Goal: Obtain resource: Obtain resource

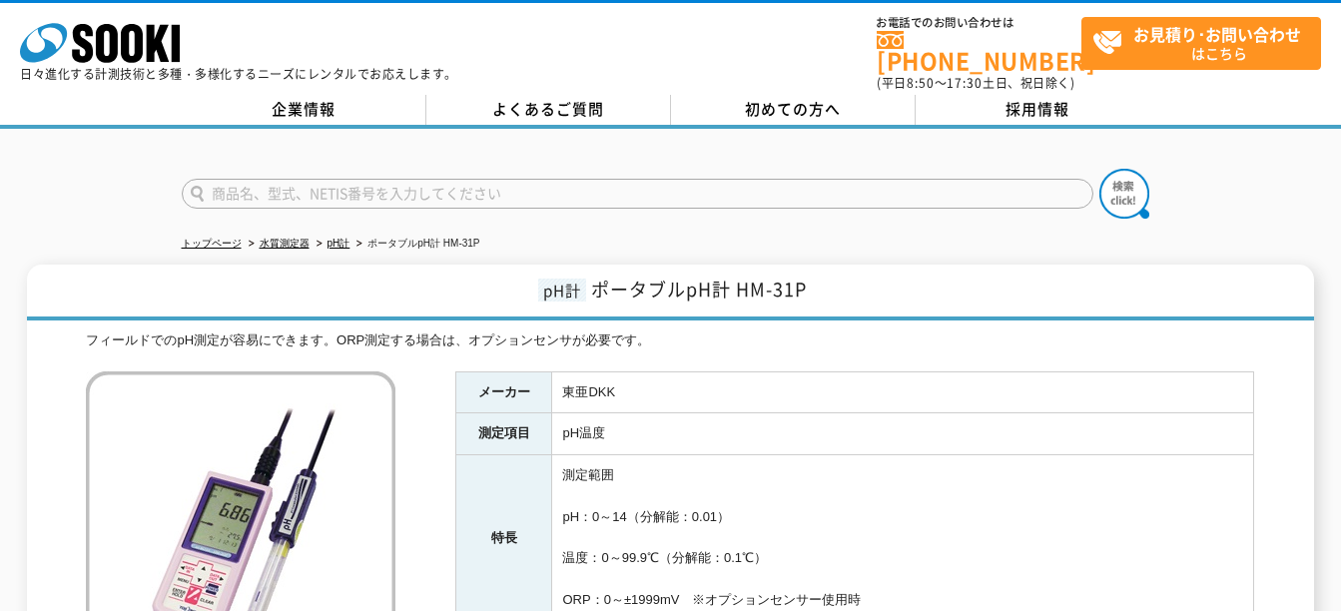
click at [671, 334] on div "フィールドでのpH測定が容易にできます。ORP測定する場合は、オプションセンサが必要です。" at bounding box center [670, 341] width 1169 height 21
click at [566, 287] on span "pH計" at bounding box center [562, 290] width 48 height 23
drag, startPoint x: 546, startPoint y: 279, endPoint x: 820, endPoint y: 289, distance: 273.9
click at [820, 289] on h1 "pH計 ポータブルpH計 HM-31P" at bounding box center [670, 293] width 1287 height 56
copy h1 "pH計 ポータブルpH計 HM-31P"
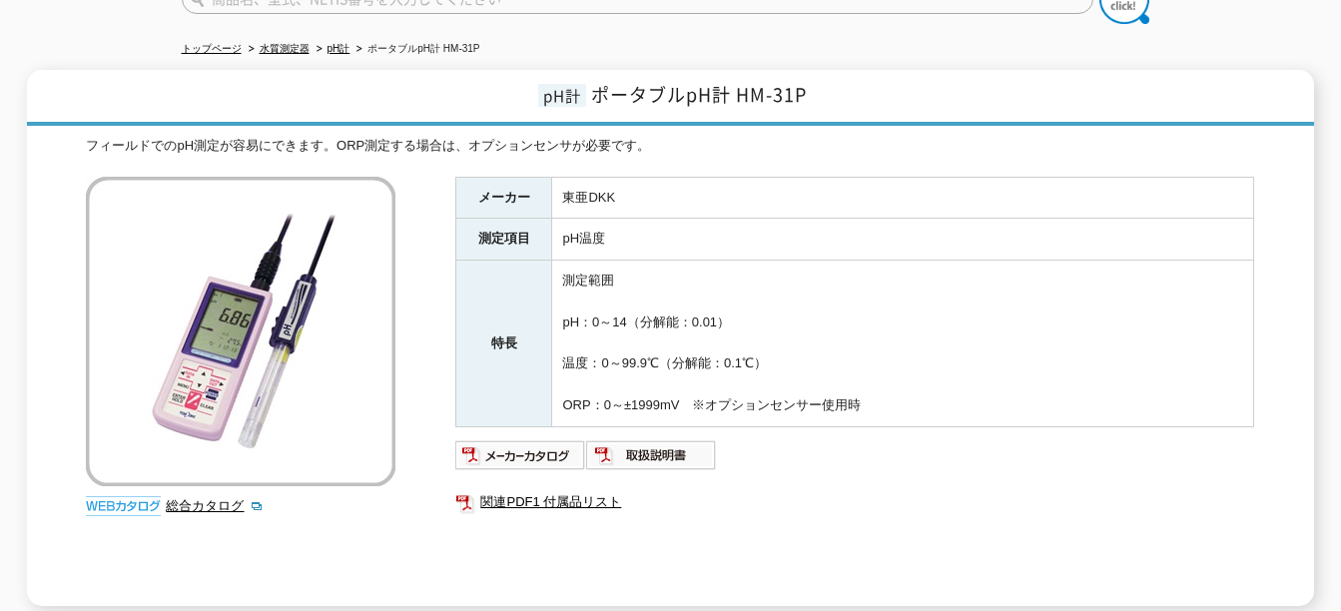
scroll to position [200, 0]
